Goal: Task Accomplishment & Management: Use online tool/utility

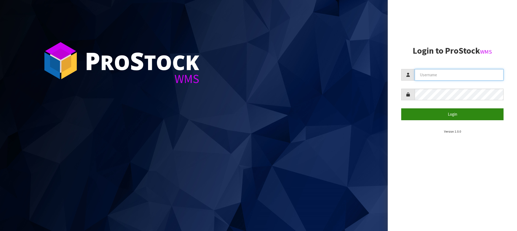
type input "[PERSON_NAME][EMAIL_ADDRESS][DOMAIN_NAME]"
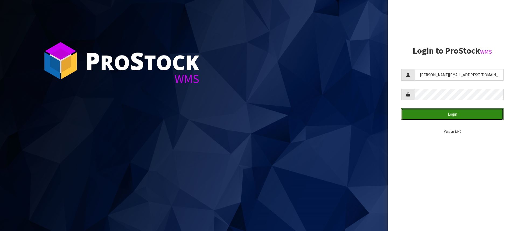
click at [464, 117] on button "Login" at bounding box center [453, 114] width 102 height 12
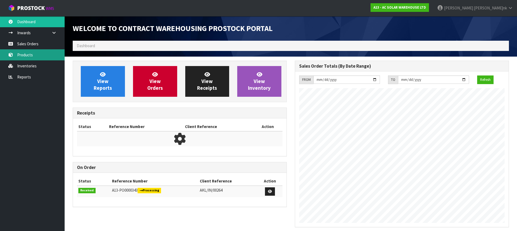
scroll to position [322, 222]
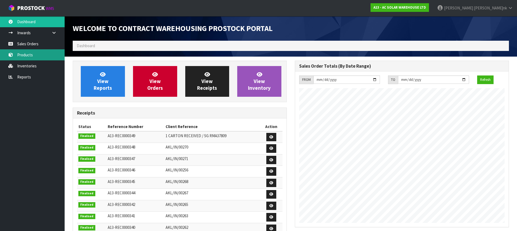
click at [48, 55] on link "Products" at bounding box center [32, 54] width 65 height 11
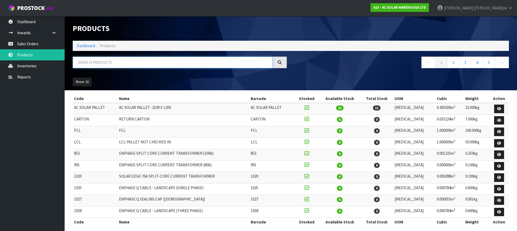
click at [110, 58] on input "text" at bounding box center [173, 63] width 200 height 12
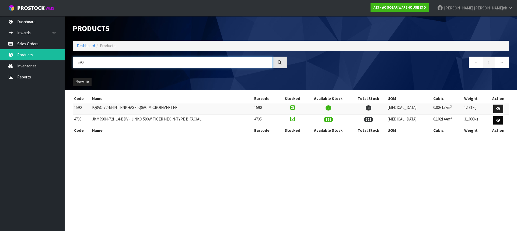
type input "590"
click at [500, 120] on icon at bounding box center [499, 121] width 4 height 4
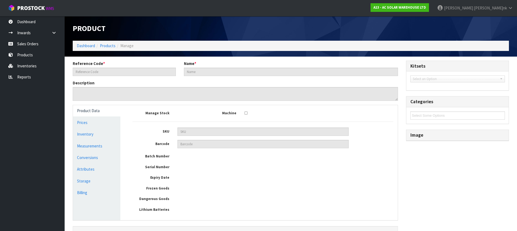
type input "4735"
type input "JKM590N-72HL4-BDV - JINKO 590W TIGER NEO N-TYPE BIFACIAL"
click at [95, 157] on link "Conversions" at bounding box center [96, 157] width 47 height 11
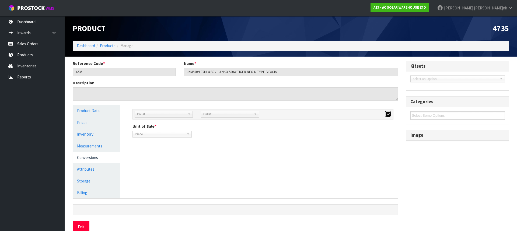
click at [389, 115] on icon "button" at bounding box center [388, 114] width 3 height 4
